Goal: Information Seeking & Learning: Find specific fact

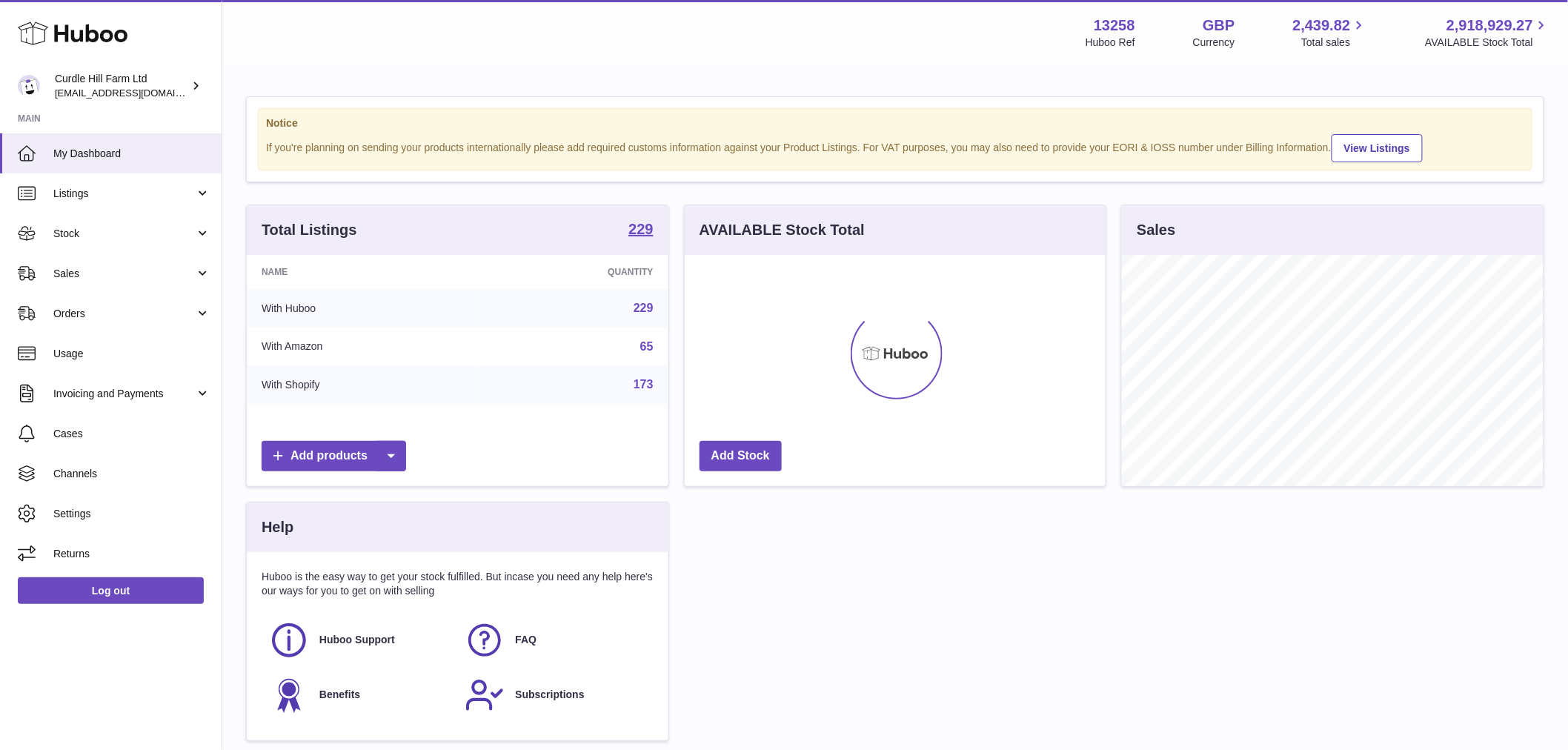
scroll to position [231, 421]
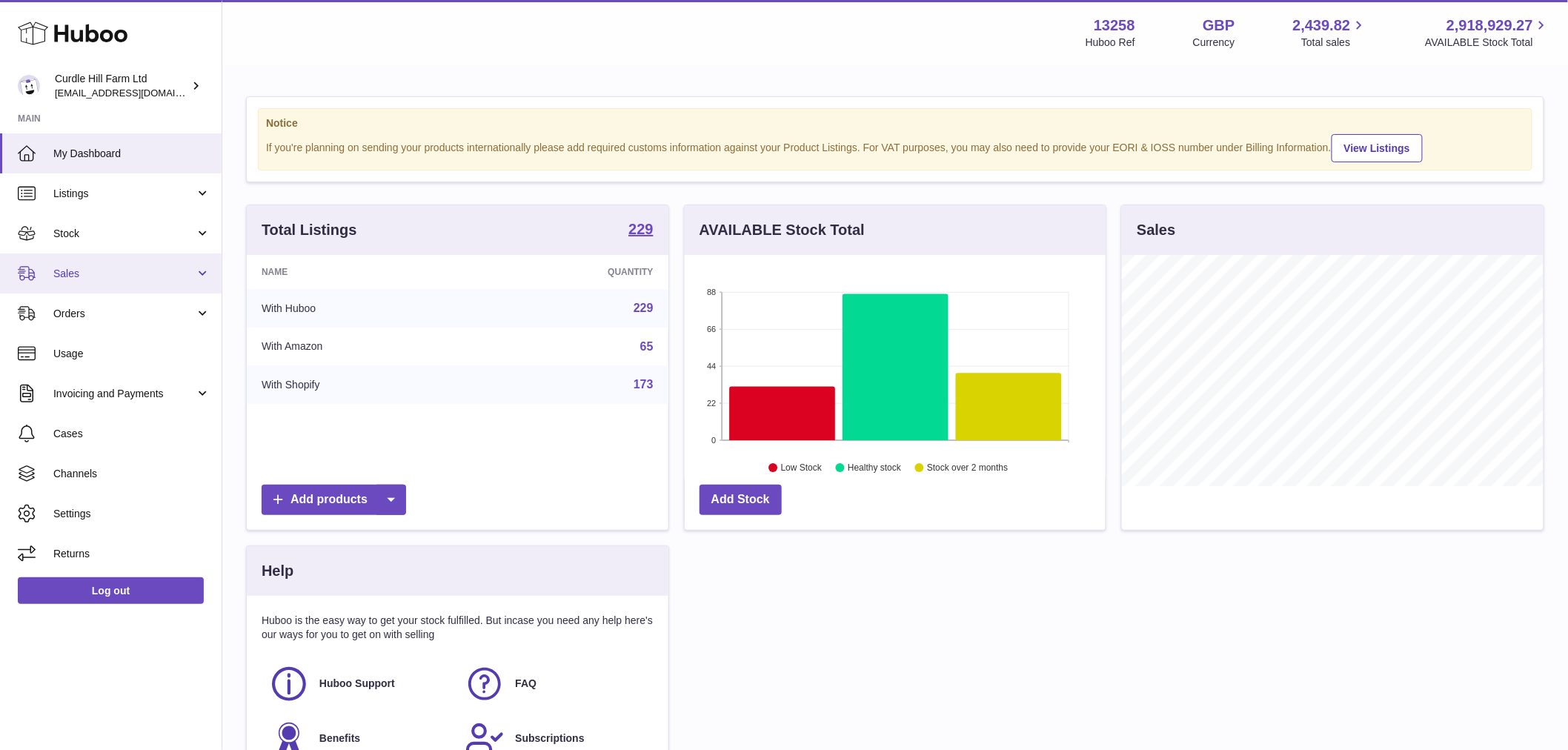
click at [146, 270] on span "Sales" at bounding box center [124, 274] width 141 height 14
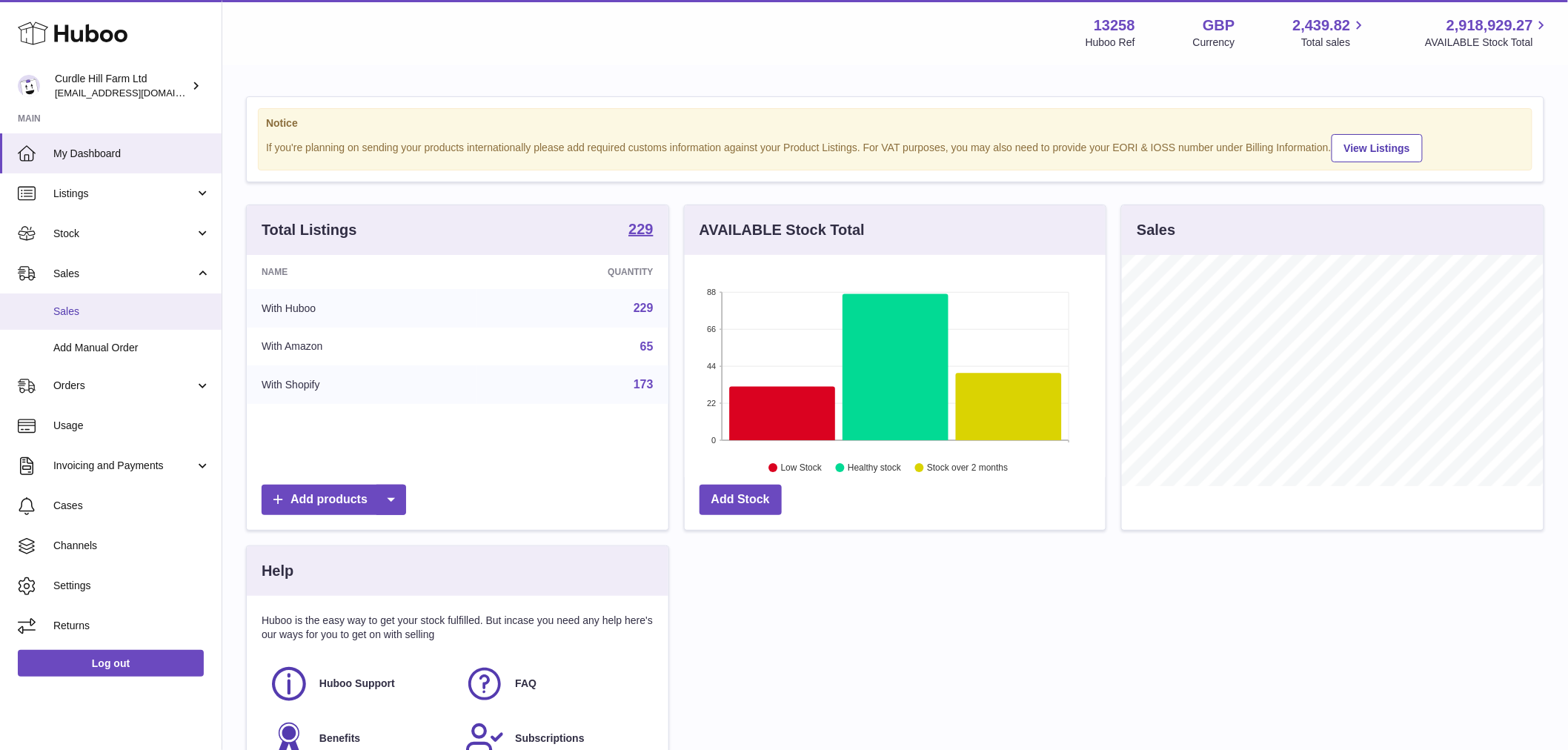
click at [139, 312] on span "Sales" at bounding box center [132, 311] width 157 height 14
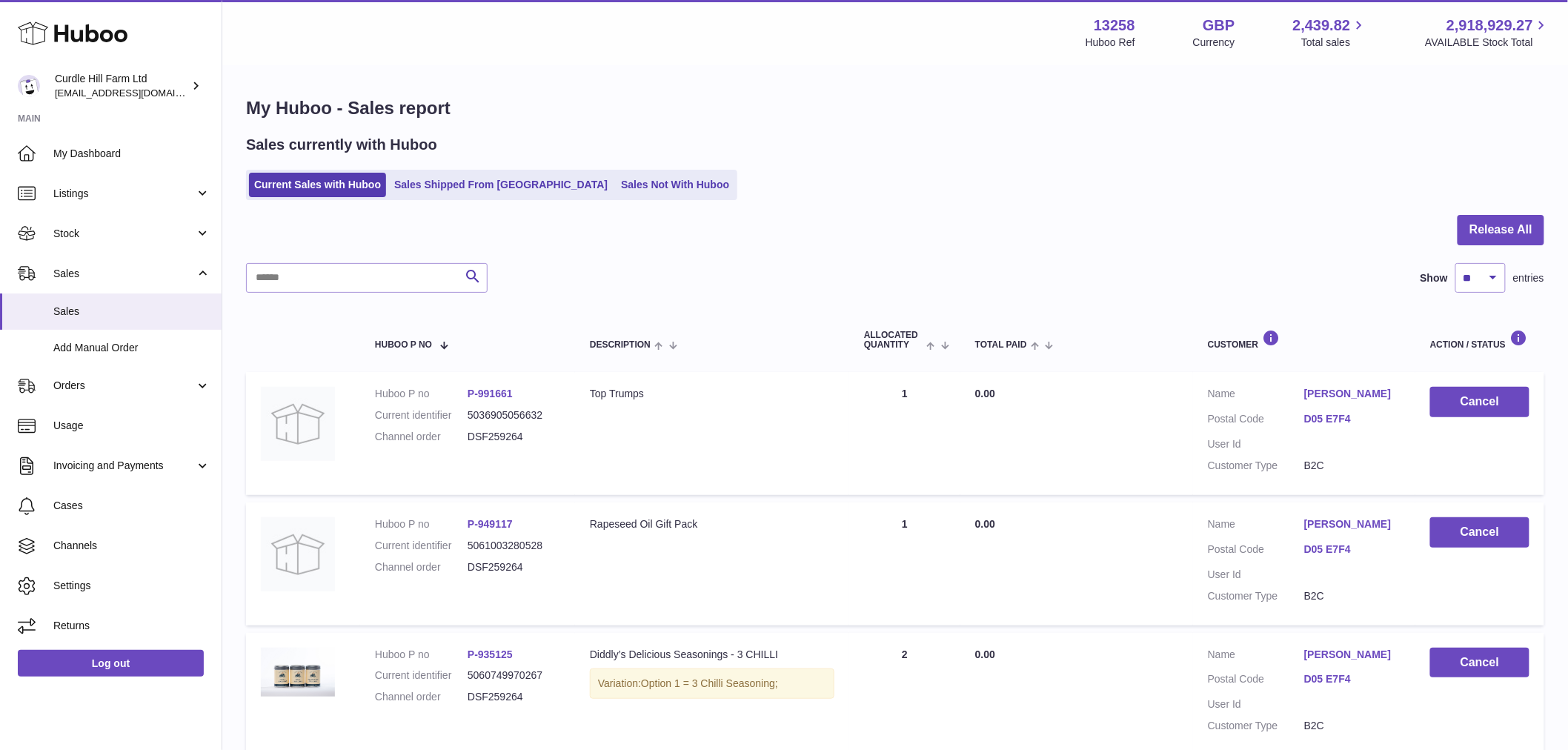
click at [279, 240] on div at bounding box center [895, 239] width 1299 height 48
paste input "**********"
click at [286, 269] on input "text" at bounding box center [366, 278] width 241 height 30
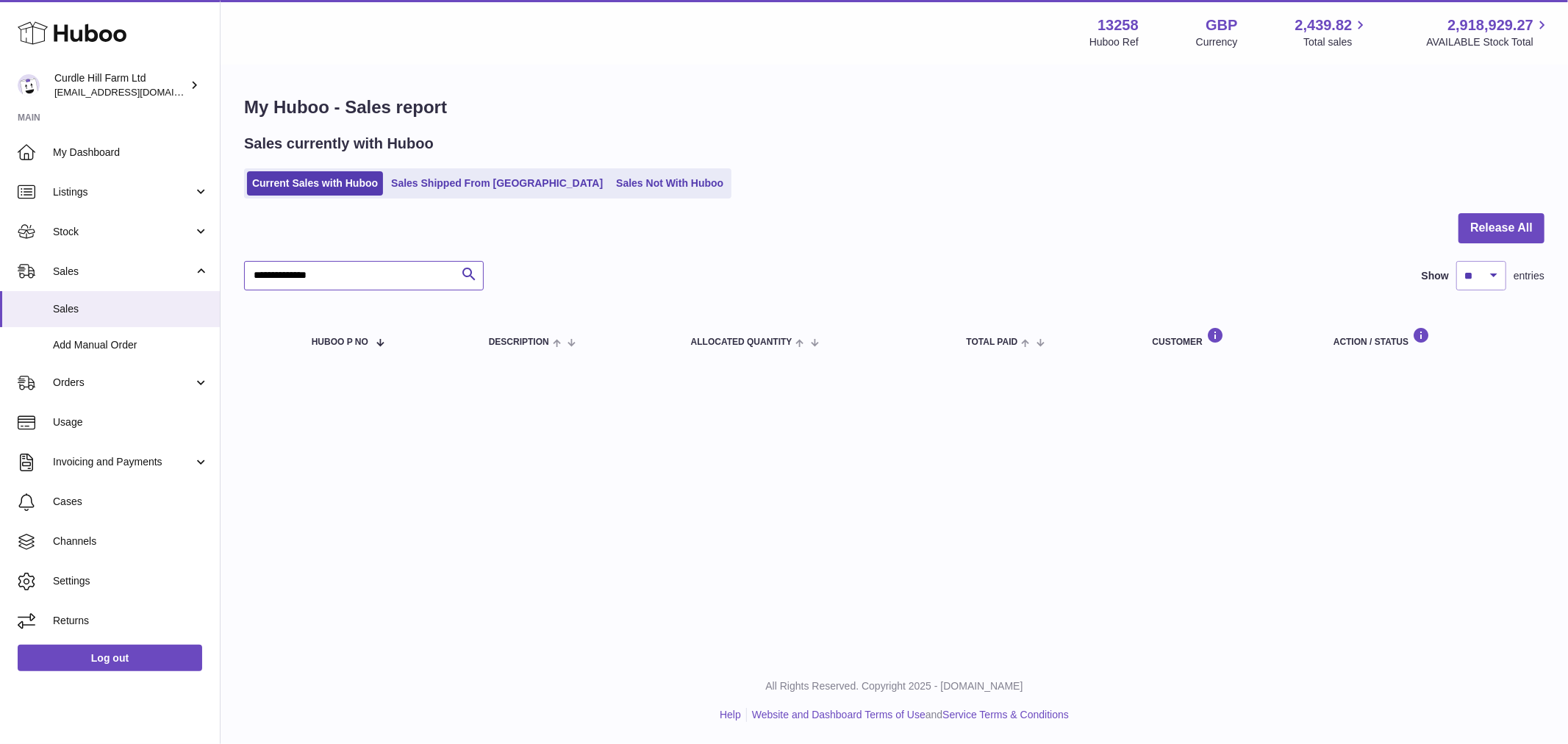
type input "**********"
click at [482, 180] on link "Sales Shipped From [GEOGRAPHIC_DATA]" at bounding box center [497, 183] width 222 height 25
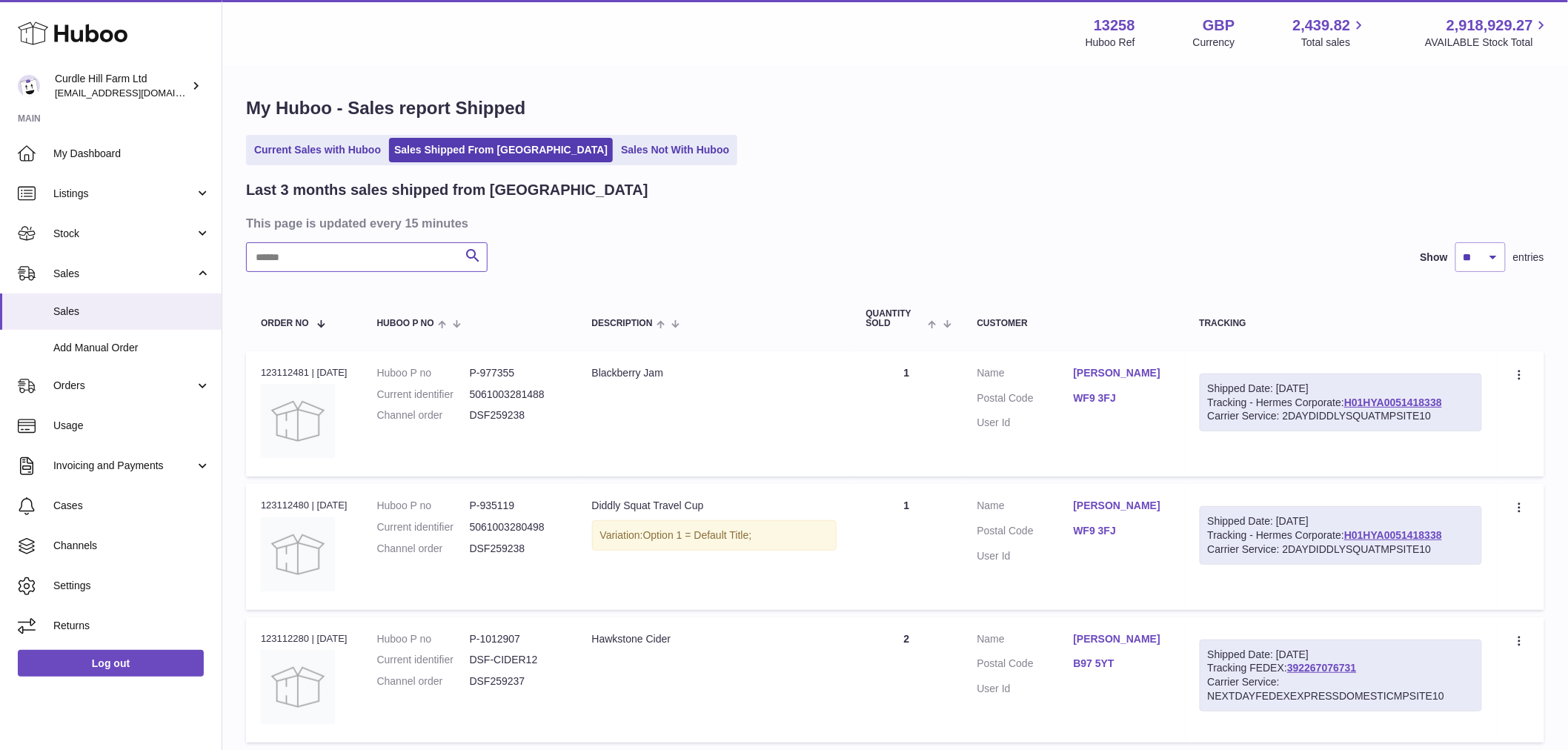
click at [334, 264] on input "text" at bounding box center [366, 257] width 241 height 30
paste input "**********"
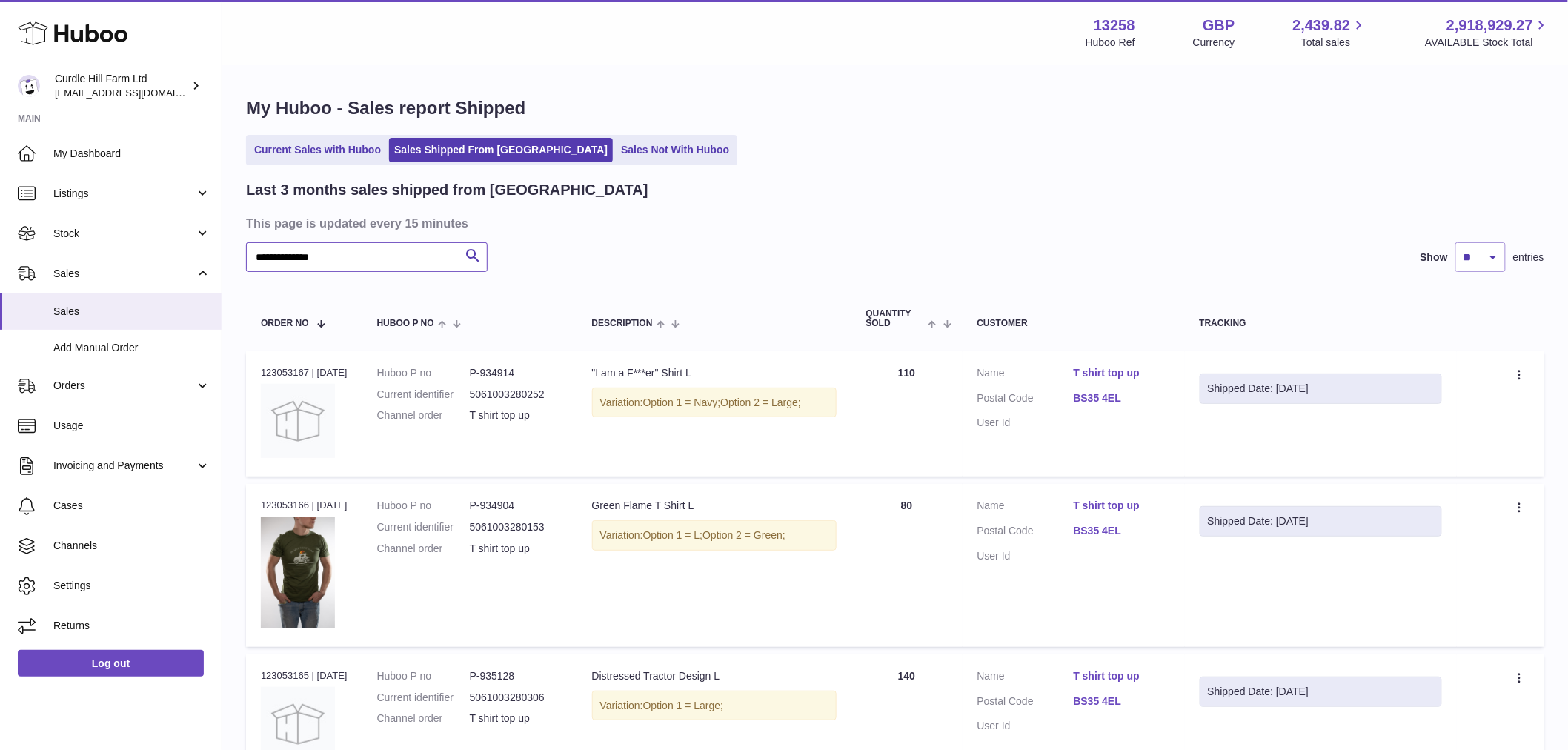
type input "**********"
click at [504, 373] on dd "P-934914" at bounding box center [515, 373] width 92 height 14
copy dd "934914"
click at [658, 369] on div ""I am a F***er" Shirt L" at bounding box center [714, 373] width 245 height 14
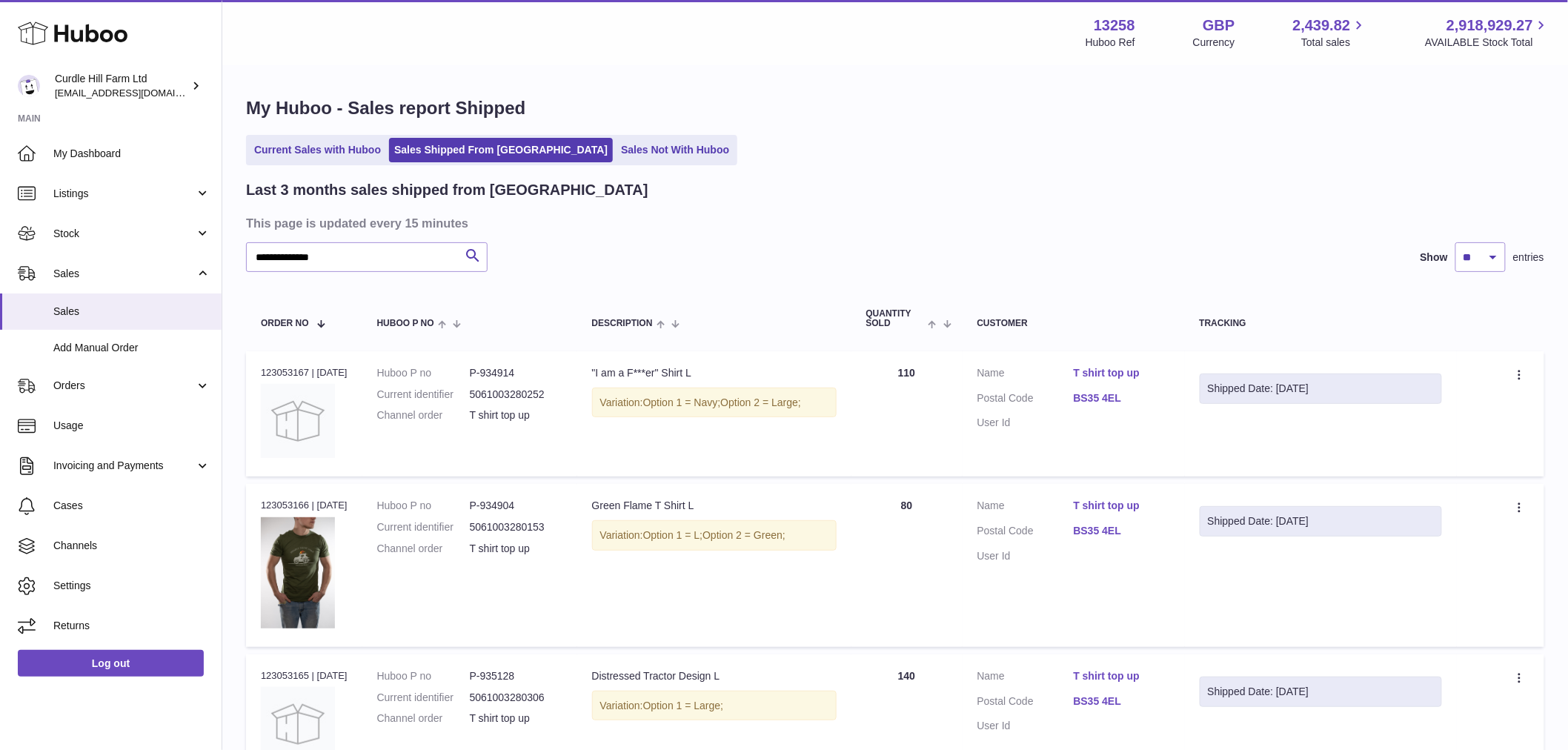
click at [658, 369] on div ""I am a F***er" Shirt L" at bounding box center [714, 373] width 245 height 14
copy td ""I am a F***er" Shirt L"
click at [521, 495] on td "Huboo P no P-934904 Current identifier 5061003280153 Channel order T shirt top …" at bounding box center [470, 565] width 215 height 163
click at [520, 495] on td "Huboo P no P-934904 Current identifier 5061003280153 Channel order T shirt top …" at bounding box center [470, 565] width 215 height 163
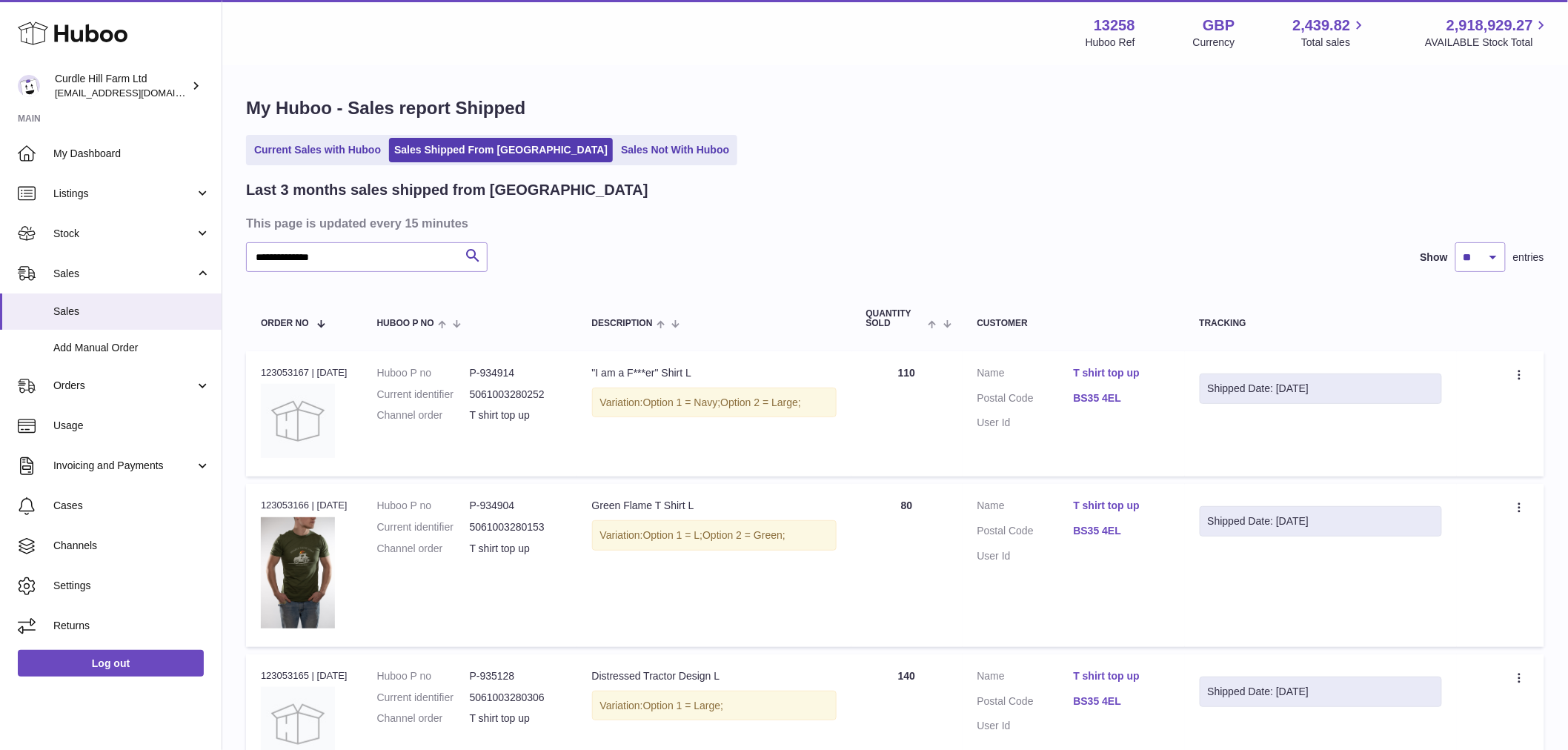
click at [509, 515] on dl "Huboo P no P-934904 Current identifier 5061003280153 Channel order T shirt top …" at bounding box center [470, 531] width 186 height 64
copy dd "934904"
click at [609, 505] on div "Green Flame T Shirt L" at bounding box center [714, 506] width 245 height 14
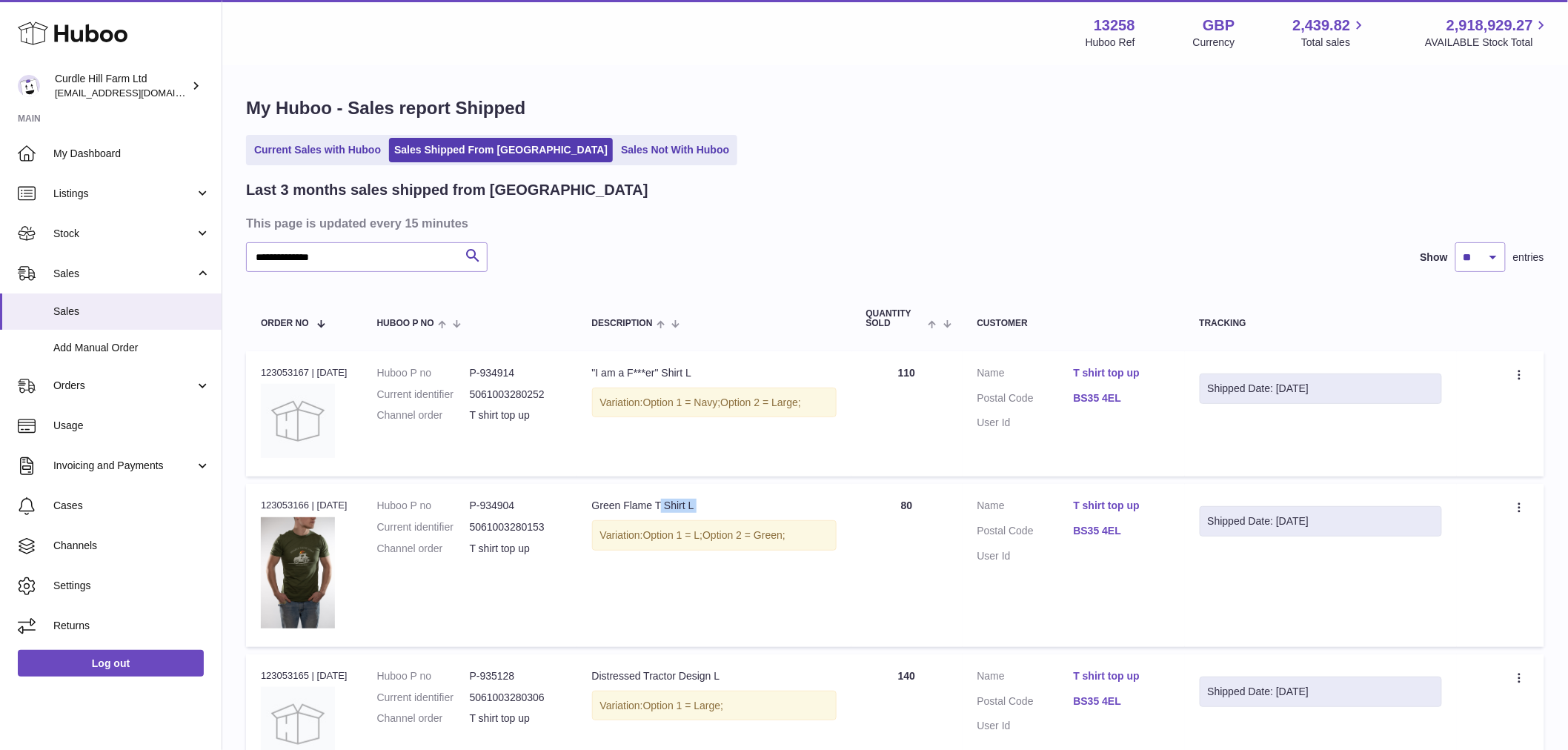
click at [609, 505] on div "Green Flame T Shirt L" at bounding box center [714, 506] width 245 height 14
copy td "Green Flame T Shirt L"
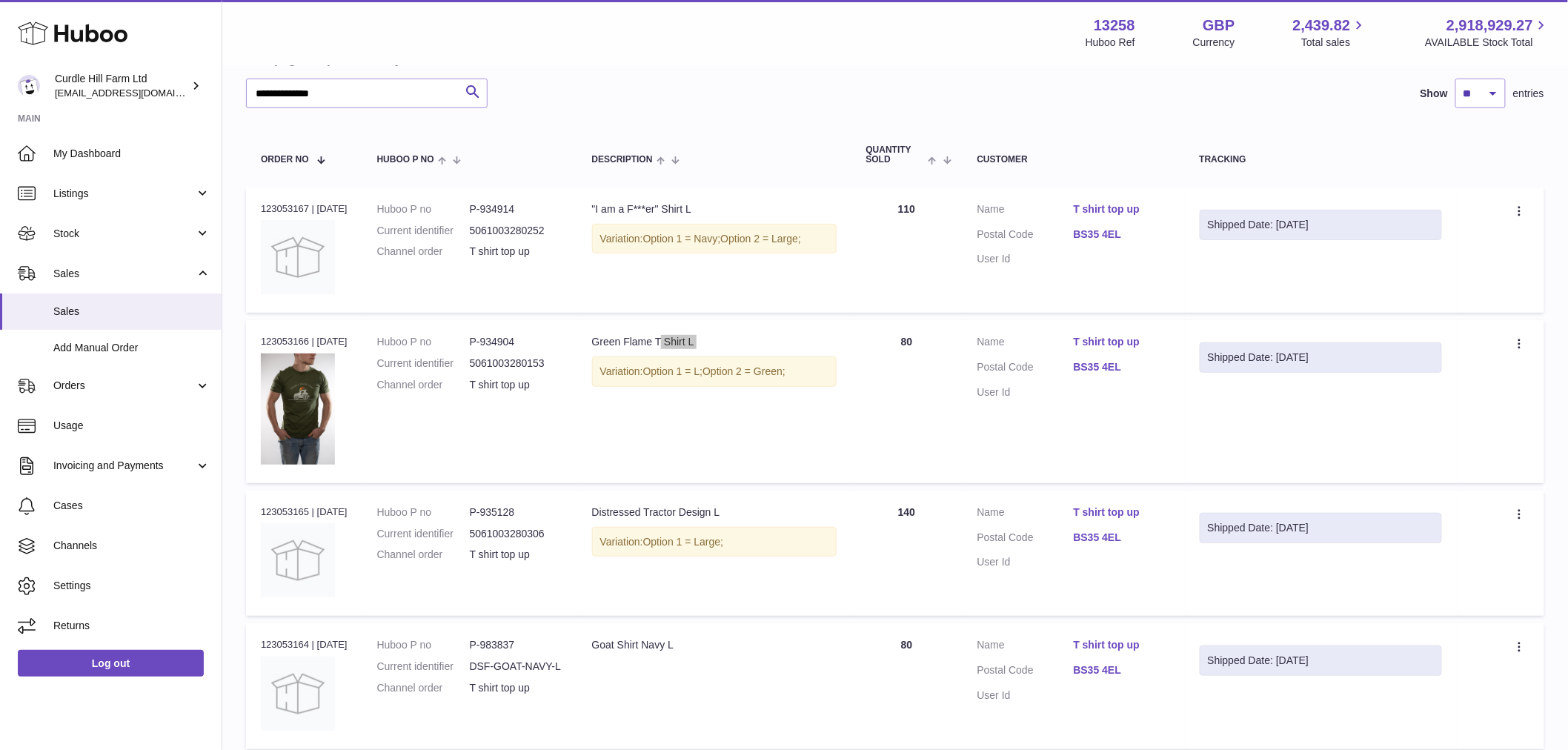
scroll to position [165, 0]
click at [656, 509] on div "Distressed Tractor Design L" at bounding box center [714, 512] width 245 height 14
copy td "Distressed Tractor Design L"
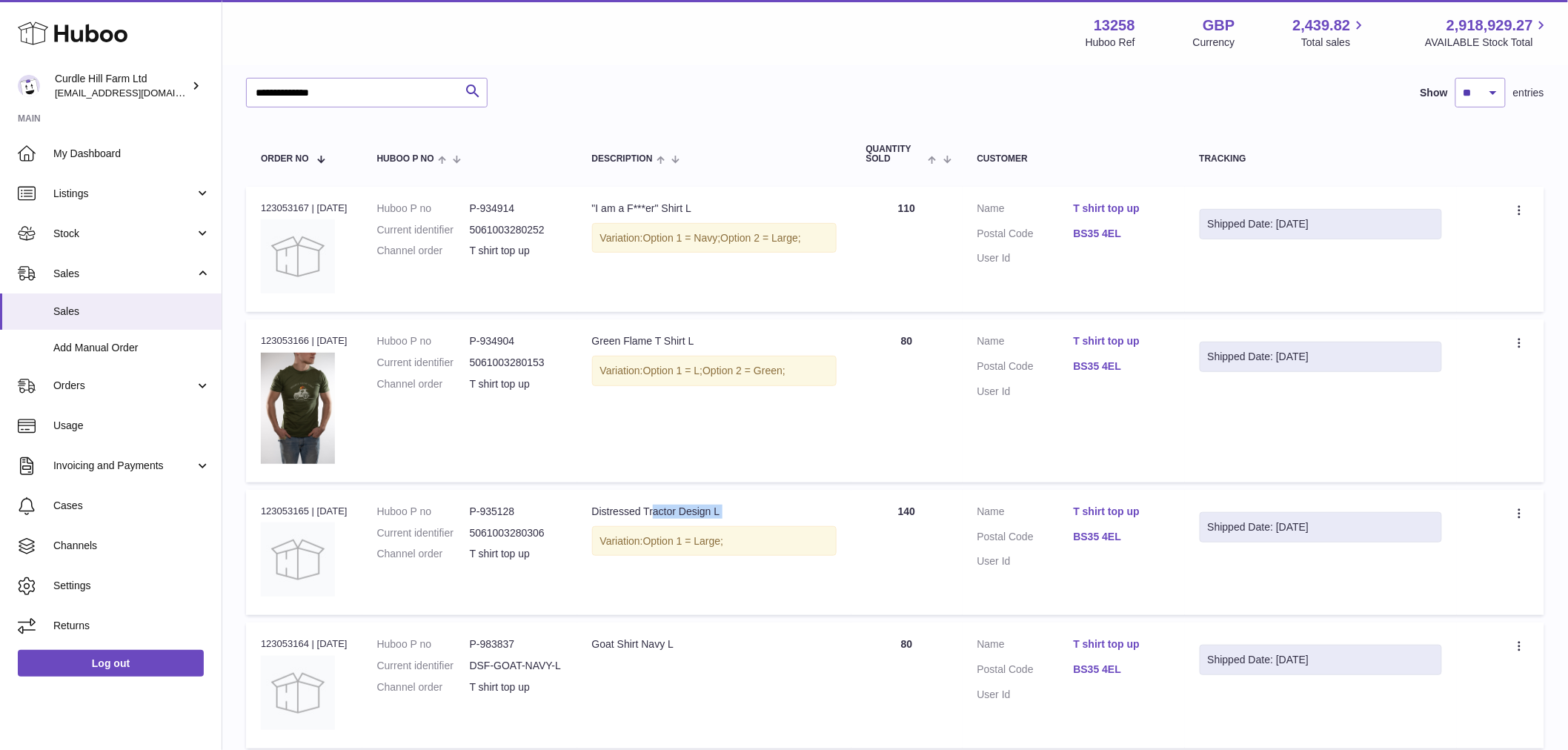
click at [508, 495] on td "Huboo P no P-935128 Current identifier 5061003280306 Channel order T shirt top …" at bounding box center [470, 552] width 215 height 125
copy dd "935128"
click at [921, 509] on td "Quantity 140" at bounding box center [907, 552] width 111 height 125
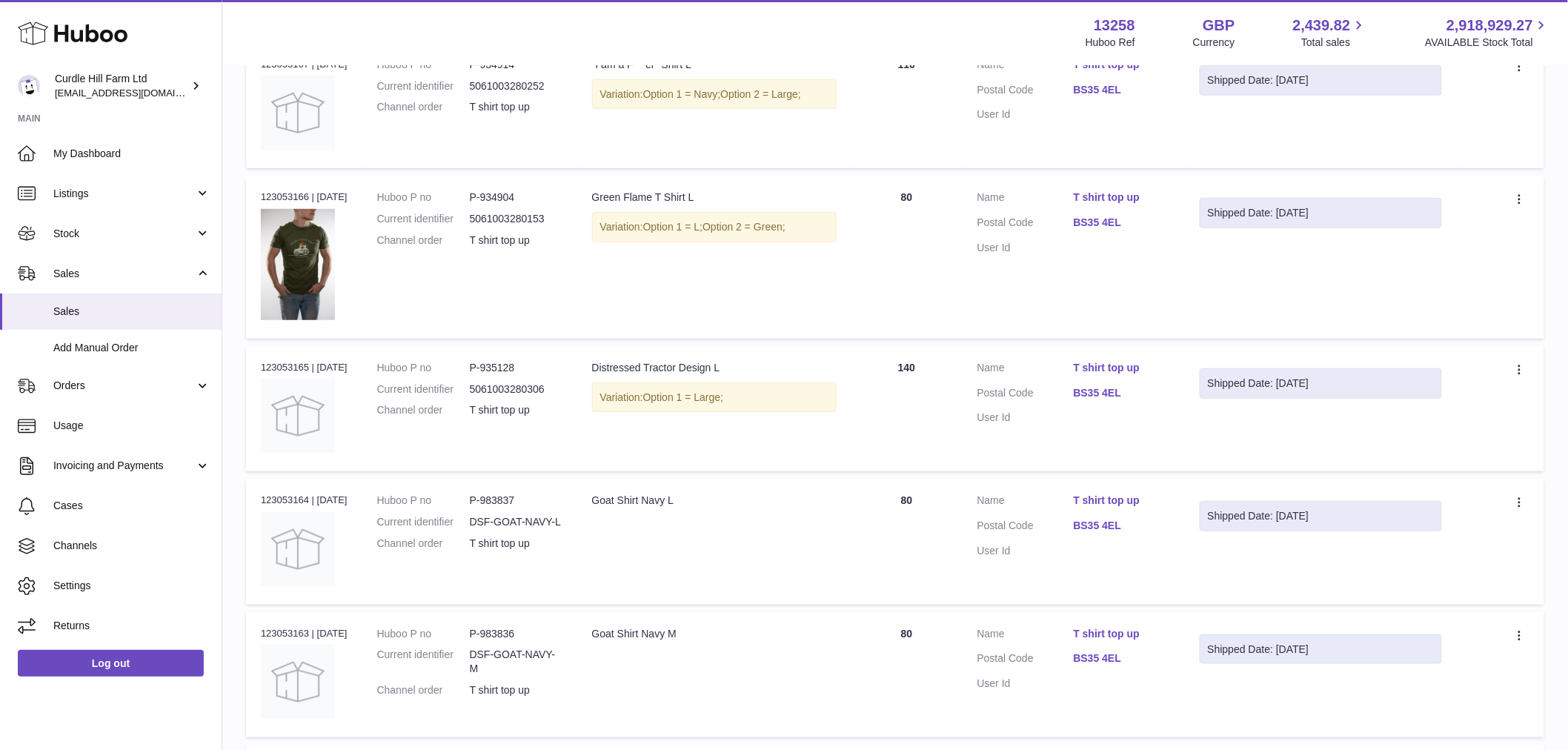
scroll to position [329, 0]
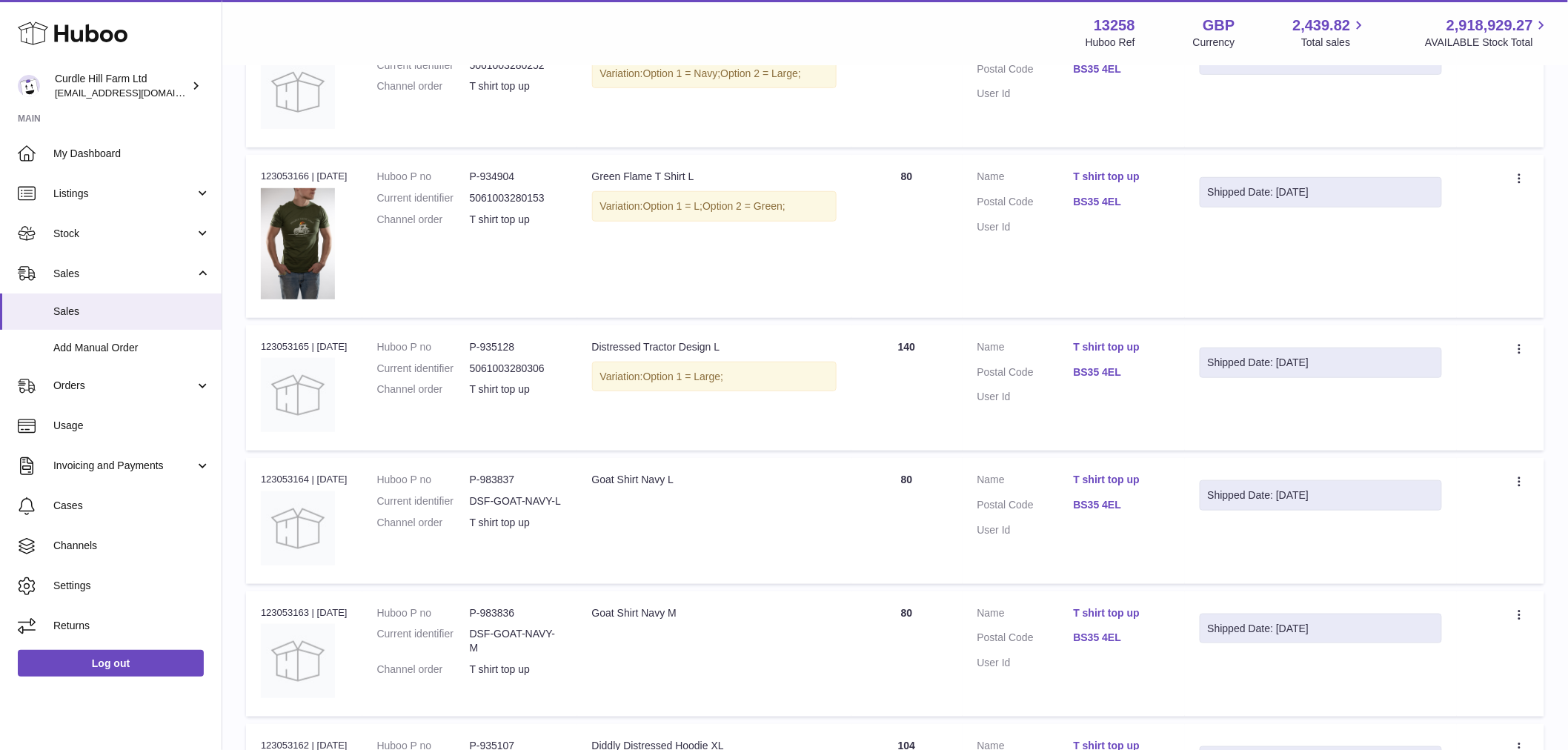
click at [479, 472] on td "Huboo P no P-983837 Current identifier DSF-GOAT-NAVY-L Channel order T shirt to…" at bounding box center [470, 520] width 215 height 125
click at [508, 477] on dd "P-983837" at bounding box center [515, 480] width 92 height 14
copy dd "983837"
click at [560, 513] on dl "Huboo P no P-983837 Current identifier DSF-GOAT-NAVY-L Channel order T shirt to…" at bounding box center [470, 505] width 186 height 64
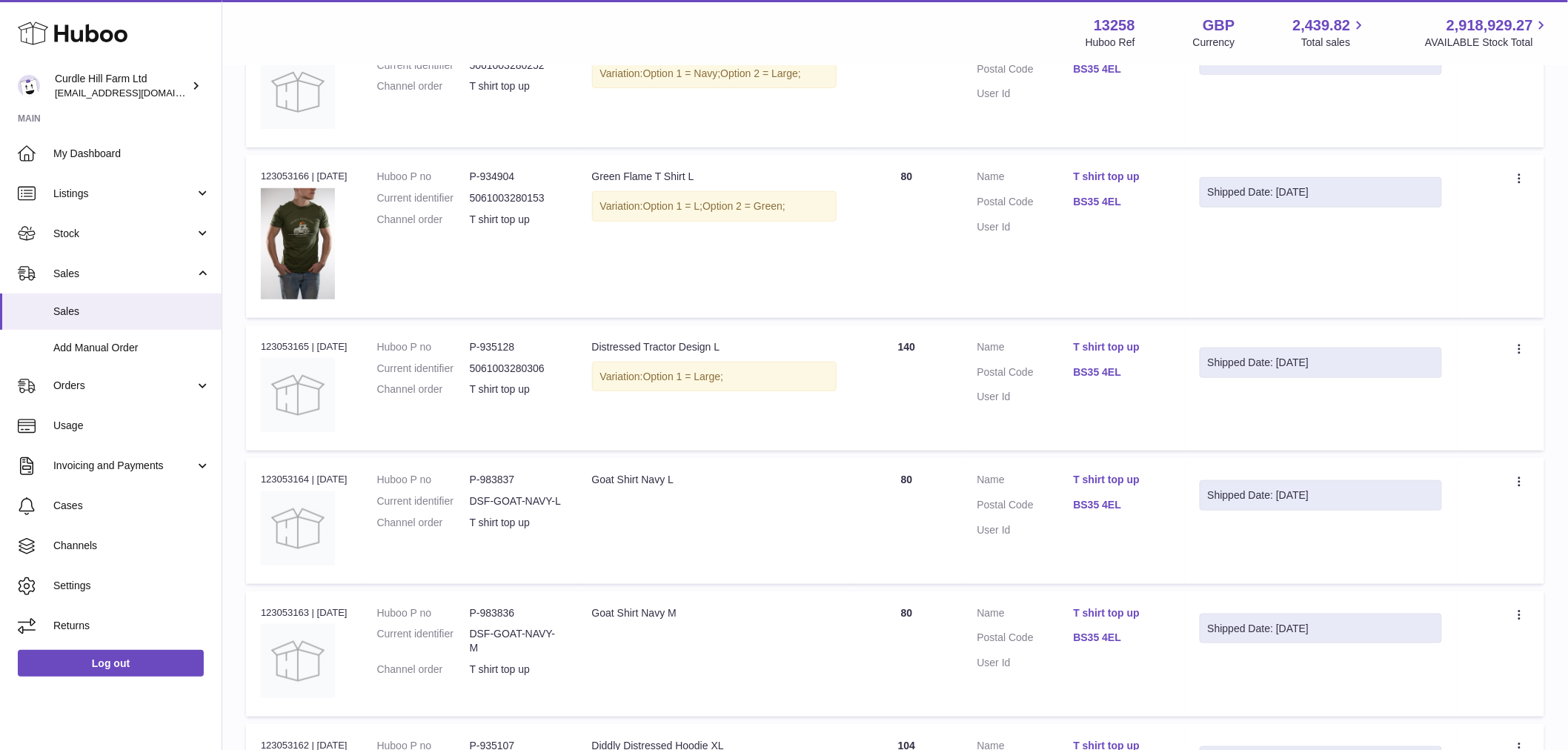
click at [637, 464] on td "Description Goat Shirt Navy L" at bounding box center [714, 520] width 274 height 125
click at [633, 477] on div "Goat Shirt Navy L" at bounding box center [714, 480] width 245 height 14
copy tr "Goat Shirt Navy L"
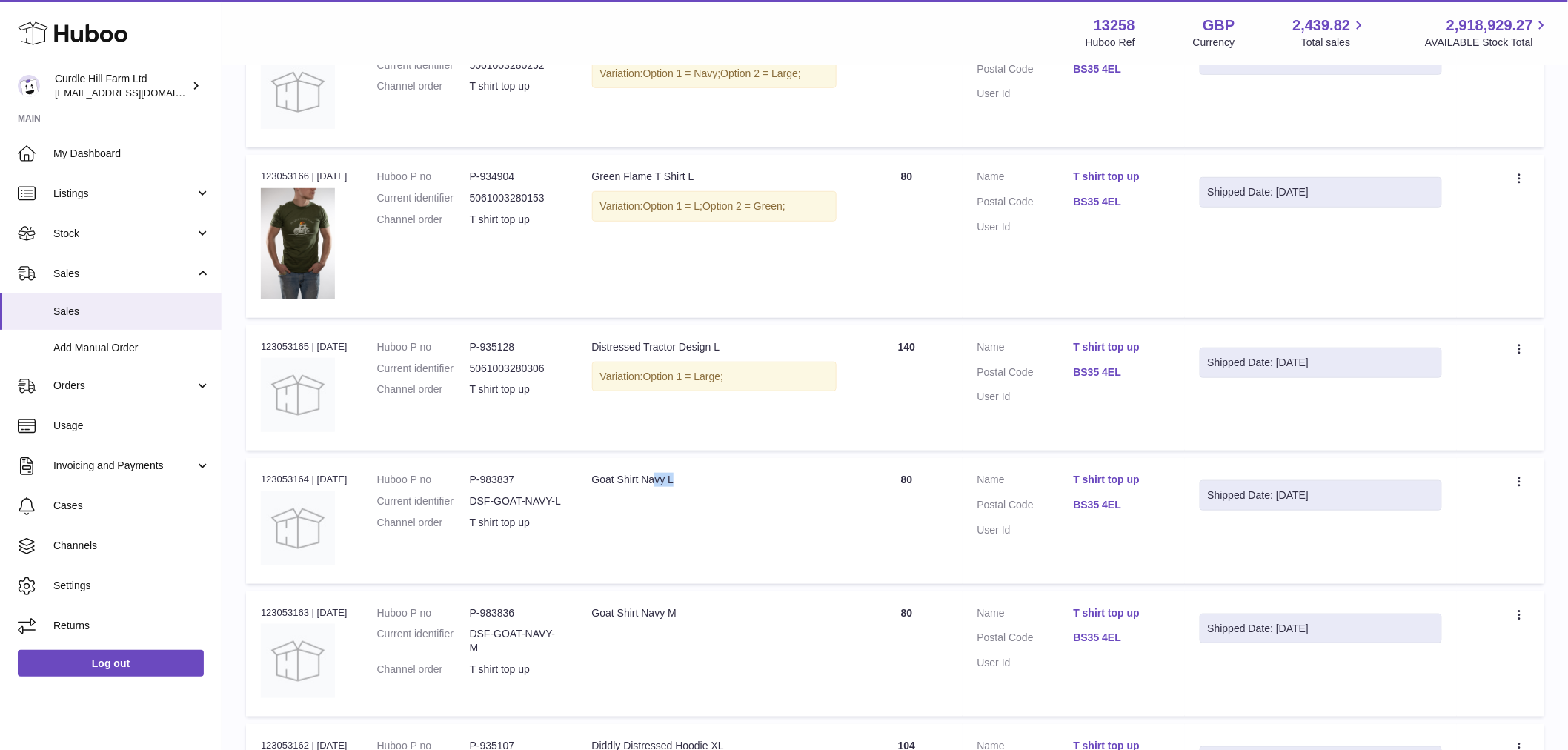
click at [759, 543] on td "Description Goat Shirt Navy L" at bounding box center [714, 520] width 274 height 125
click at [509, 611] on dd "P-983836" at bounding box center [515, 613] width 92 height 14
copy dd "983836"
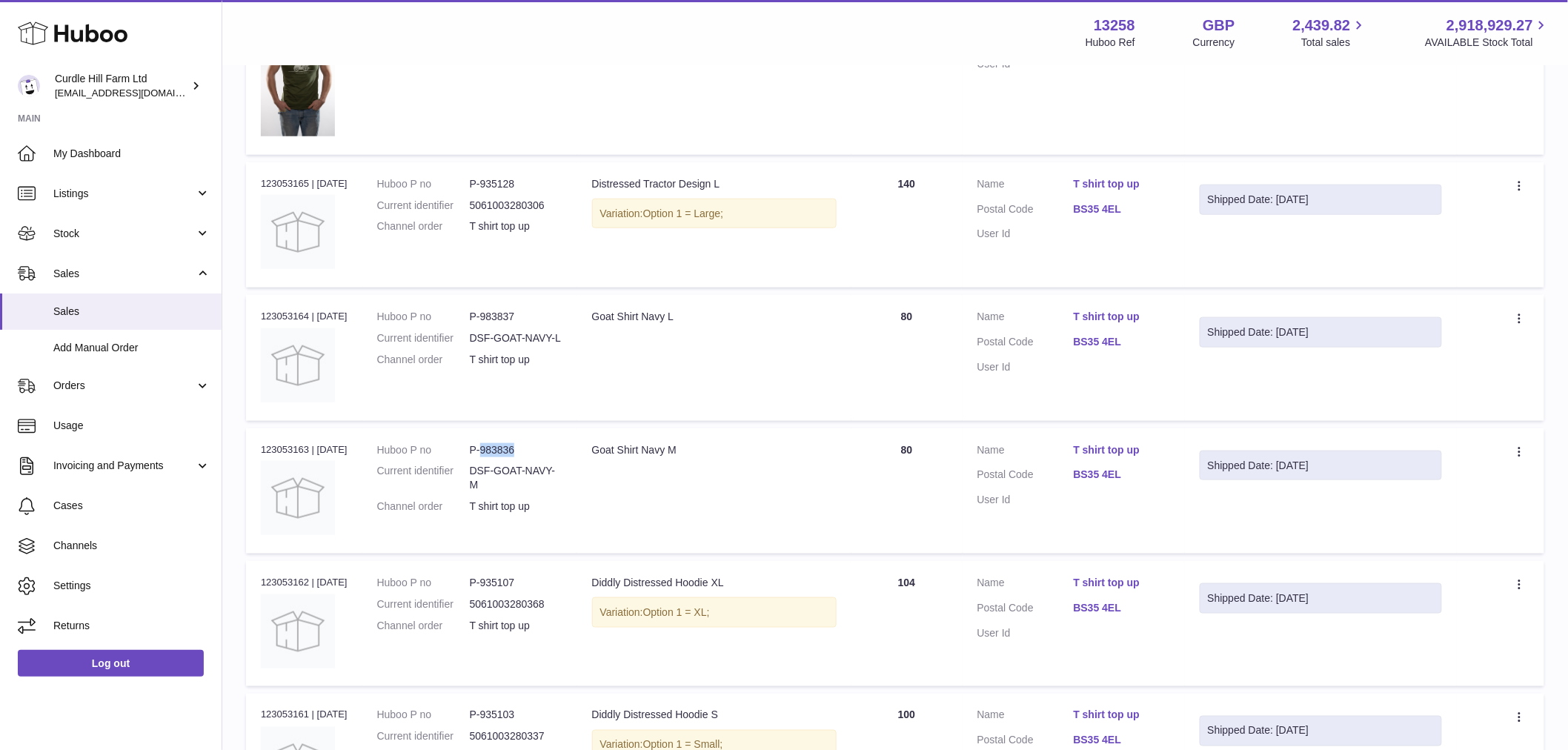
scroll to position [576, 0]
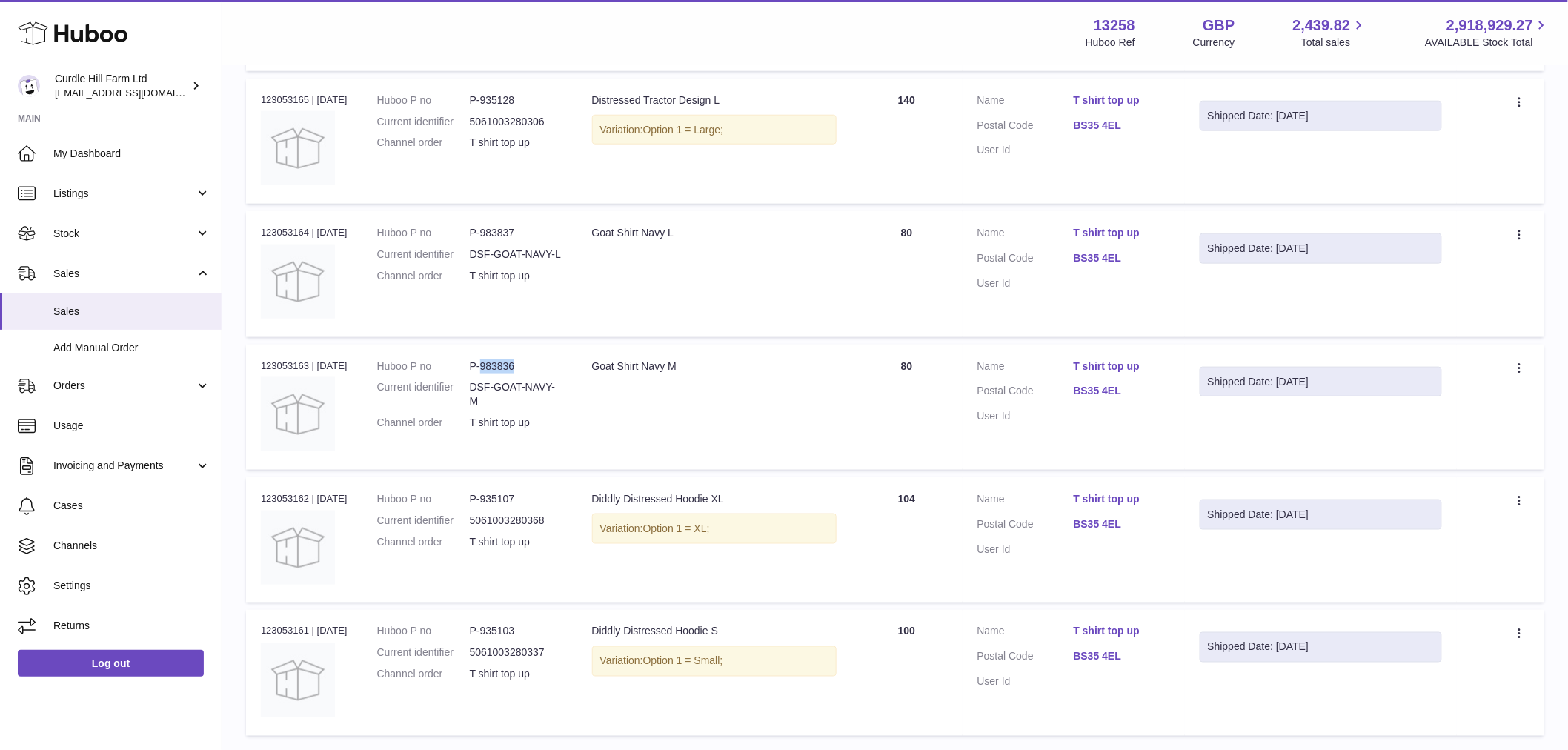
click at [643, 385] on td "Description Goat Shirt Navy M" at bounding box center [714, 407] width 274 height 125
copy tr "Goat Shirt Navy M"
click at [487, 498] on dd "P-935107" at bounding box center [515, 499] width 92 height 14
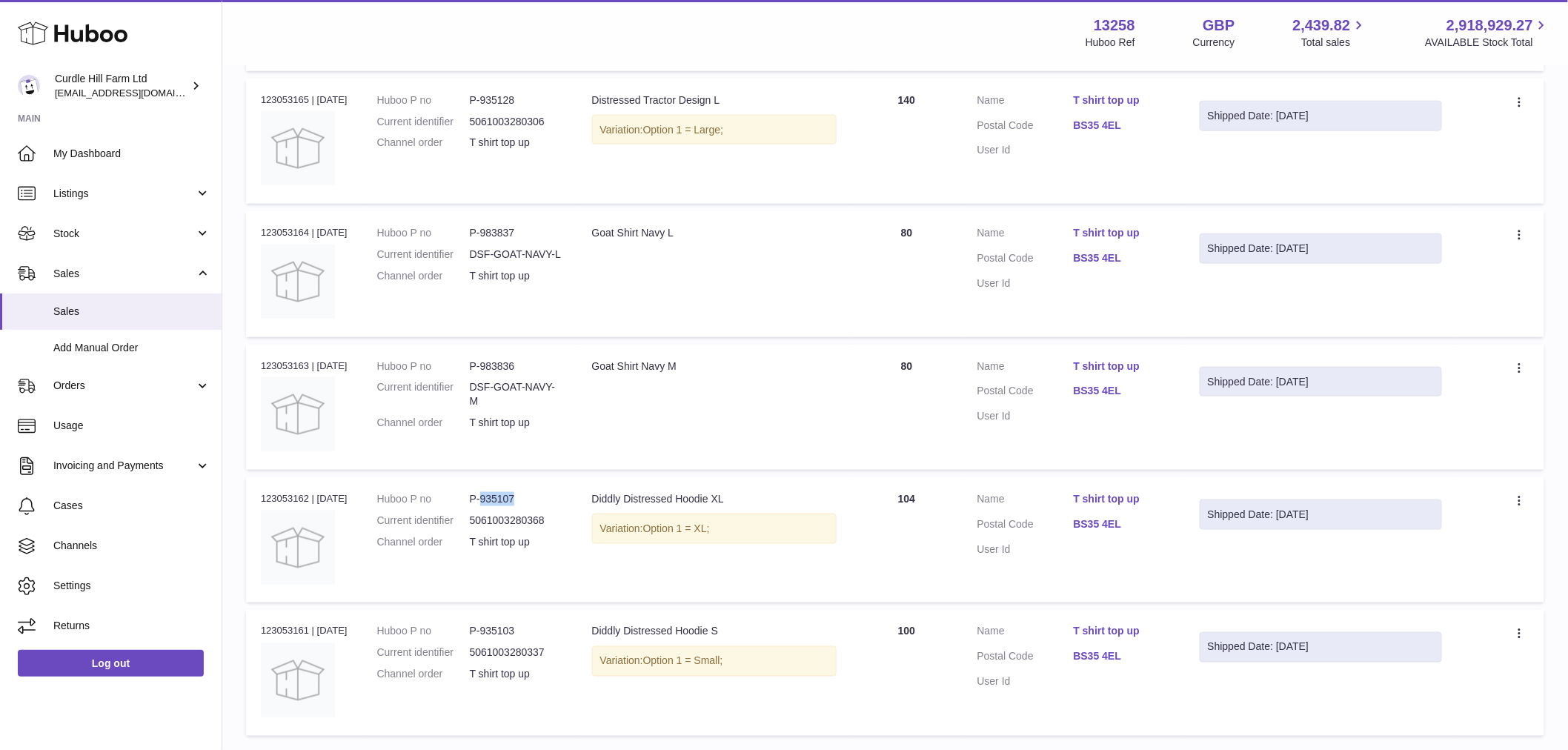
click at [487, 498] on dd "P-935107" at bounding box center [515, 499] width 92 height 14
click at [729, 495] on div "Diddly Distressed Hoodie XL" at bounding box center [714, 499] width 245 height 14
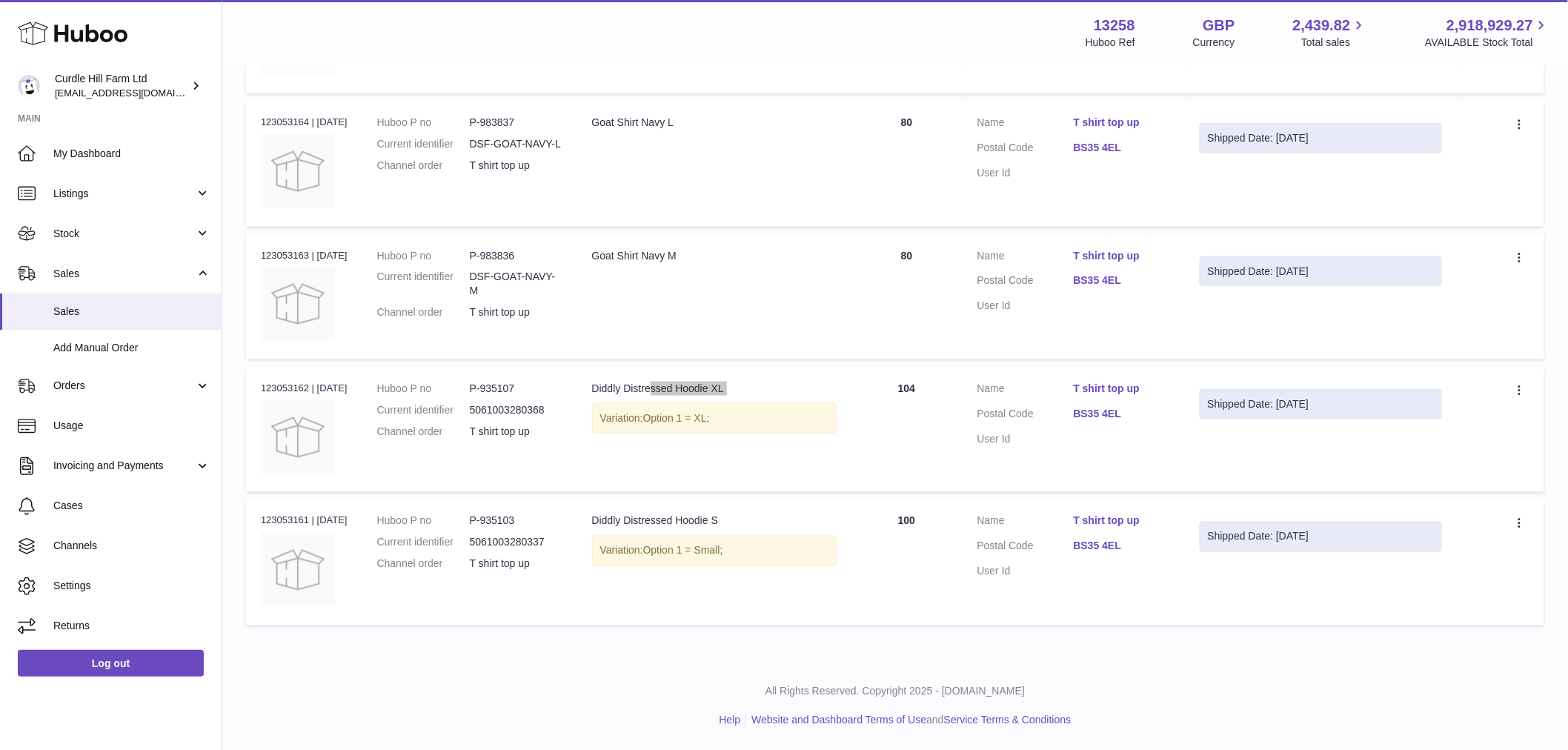
scroll to position [689, 0]
click at [517, 519] on dd "P-935103" at bounding box center [515, 522] width 92 height 14
click at [645, 519] on div "Diddly Distressed Hoodie S" at bounding box center [714, 522] width 245 height 14
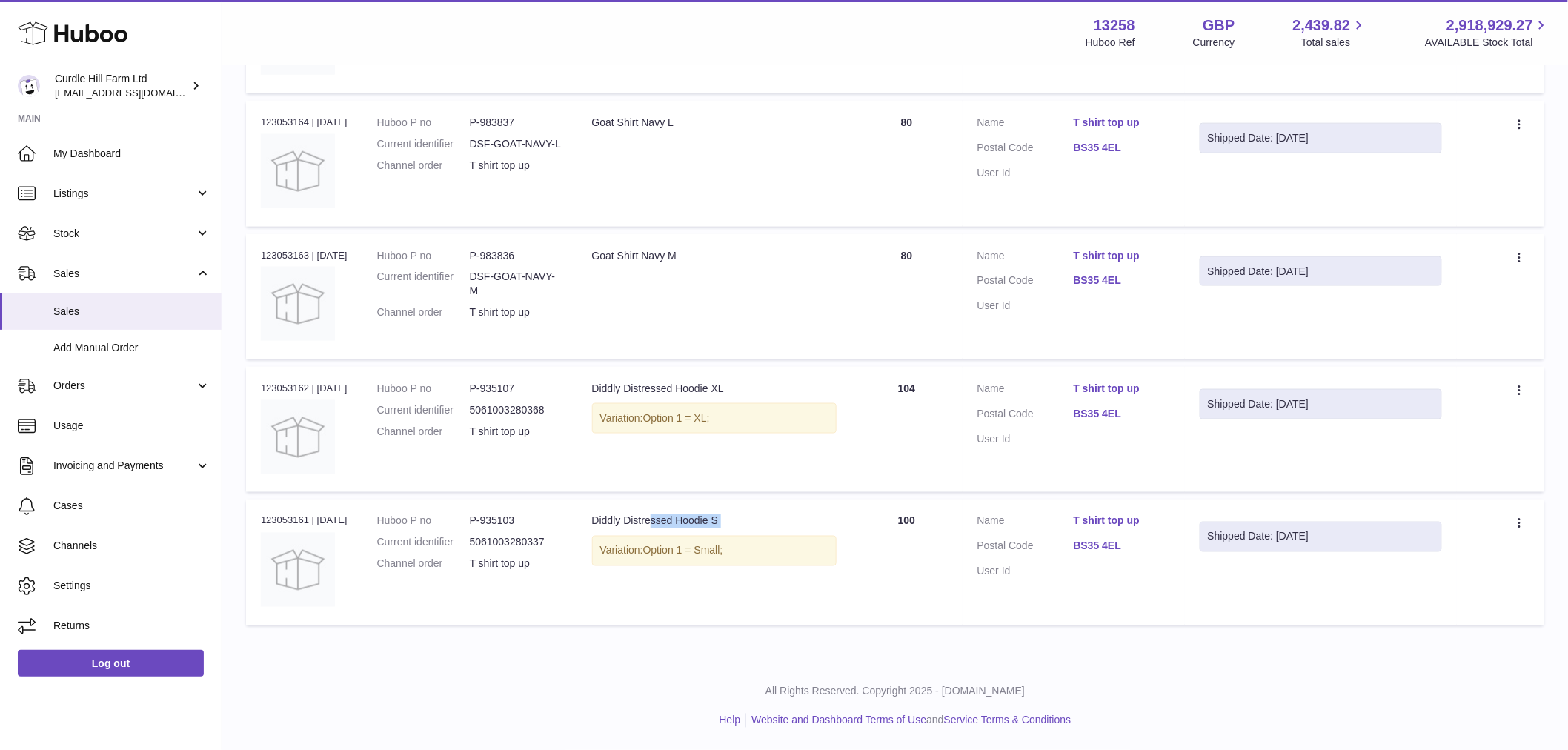
click at [645, 519] on div "Diddly Distressed Hoodie S" at bounding box center [714, 522] width 245 height 14
